Goal: Task Accomplishment & Management: Manage account settings

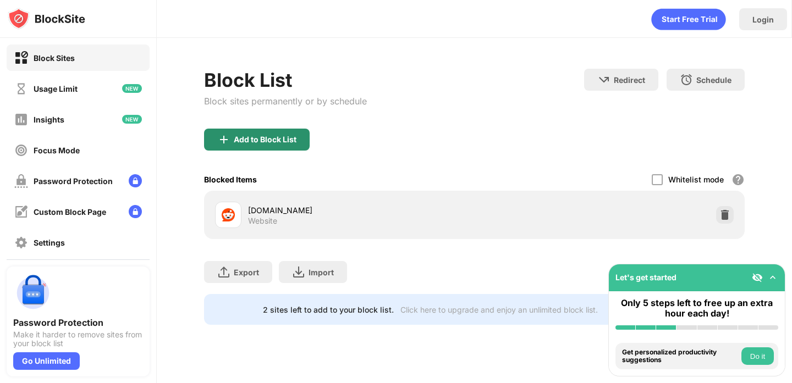
click at [280, 140] on div "Add to Block List" at bounding box center [265, 139] width 63 height 9
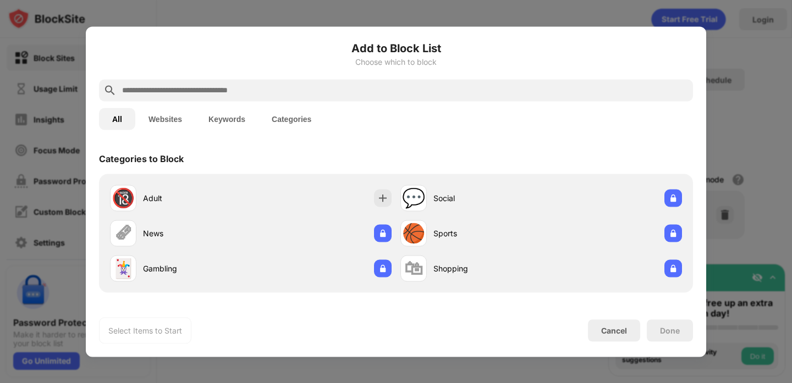
click at [321, 92] on input "text" at bounding box center [404, 90] width 567 height 13
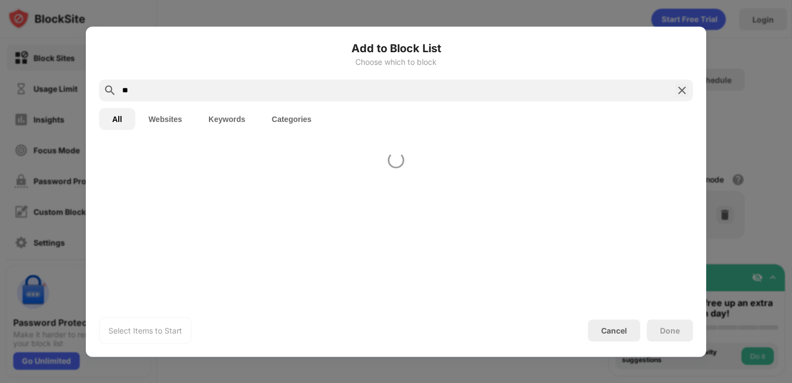
type input "*"
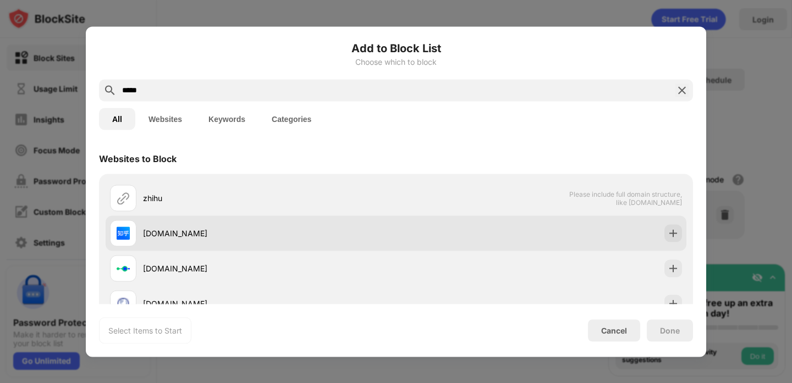
type input "*****"
click at [679, 234] on div at bounding box center [673, 233] width 18 height 18
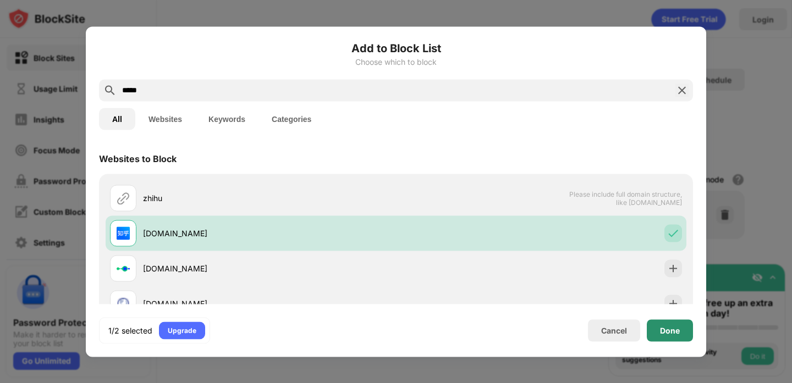
click at [662, 333] on div "Done" at bounding box center [670, 330] width 20 height 9
